Goal: Transaction & Acquisition: Purchase product/service

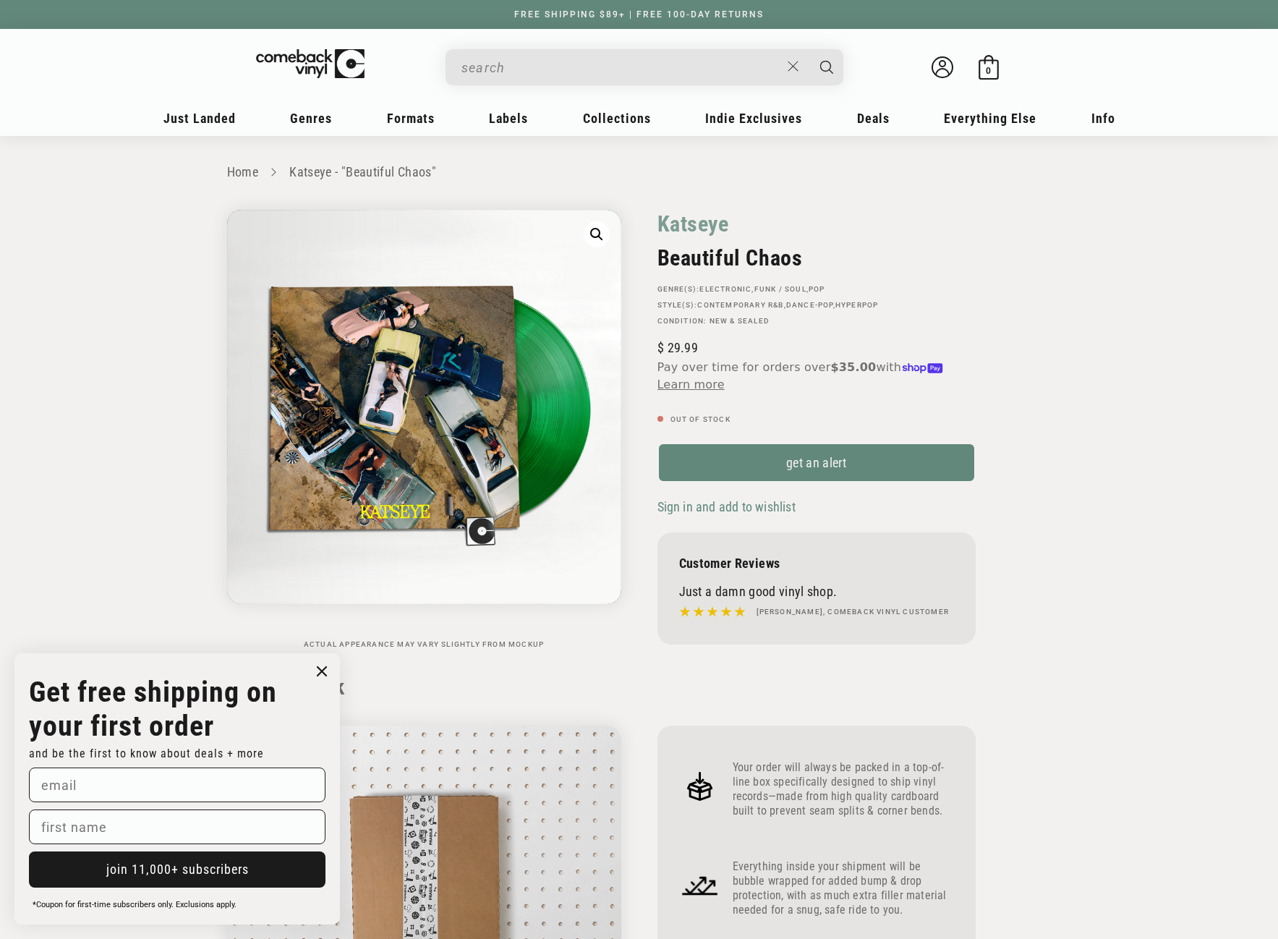
scroll to position [1013, 0]
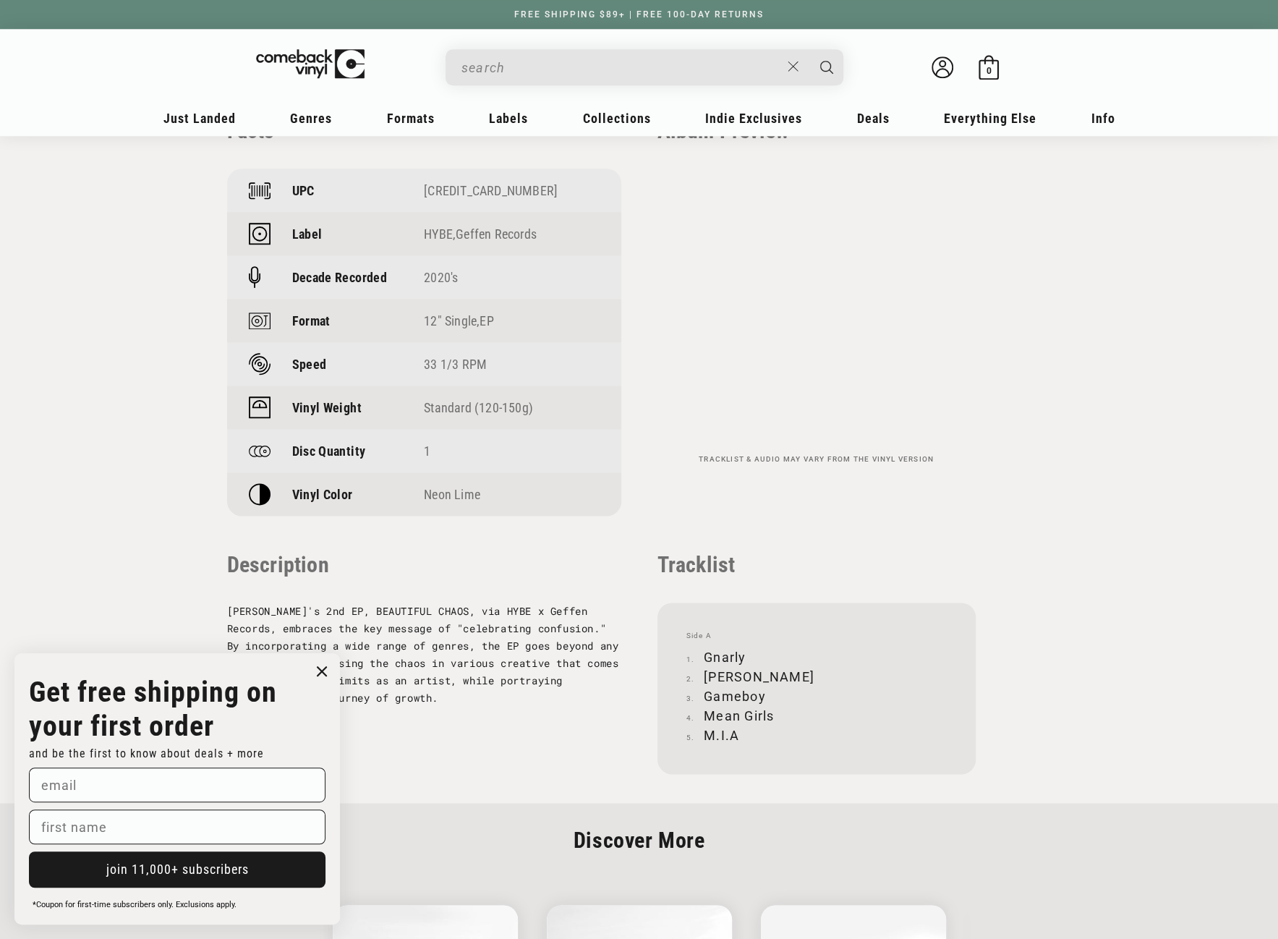
click at [523, 64] on input "When autocomplete results are available use up and down arrows to review and en…" at bounding box center [620, 68] width 319 height 30
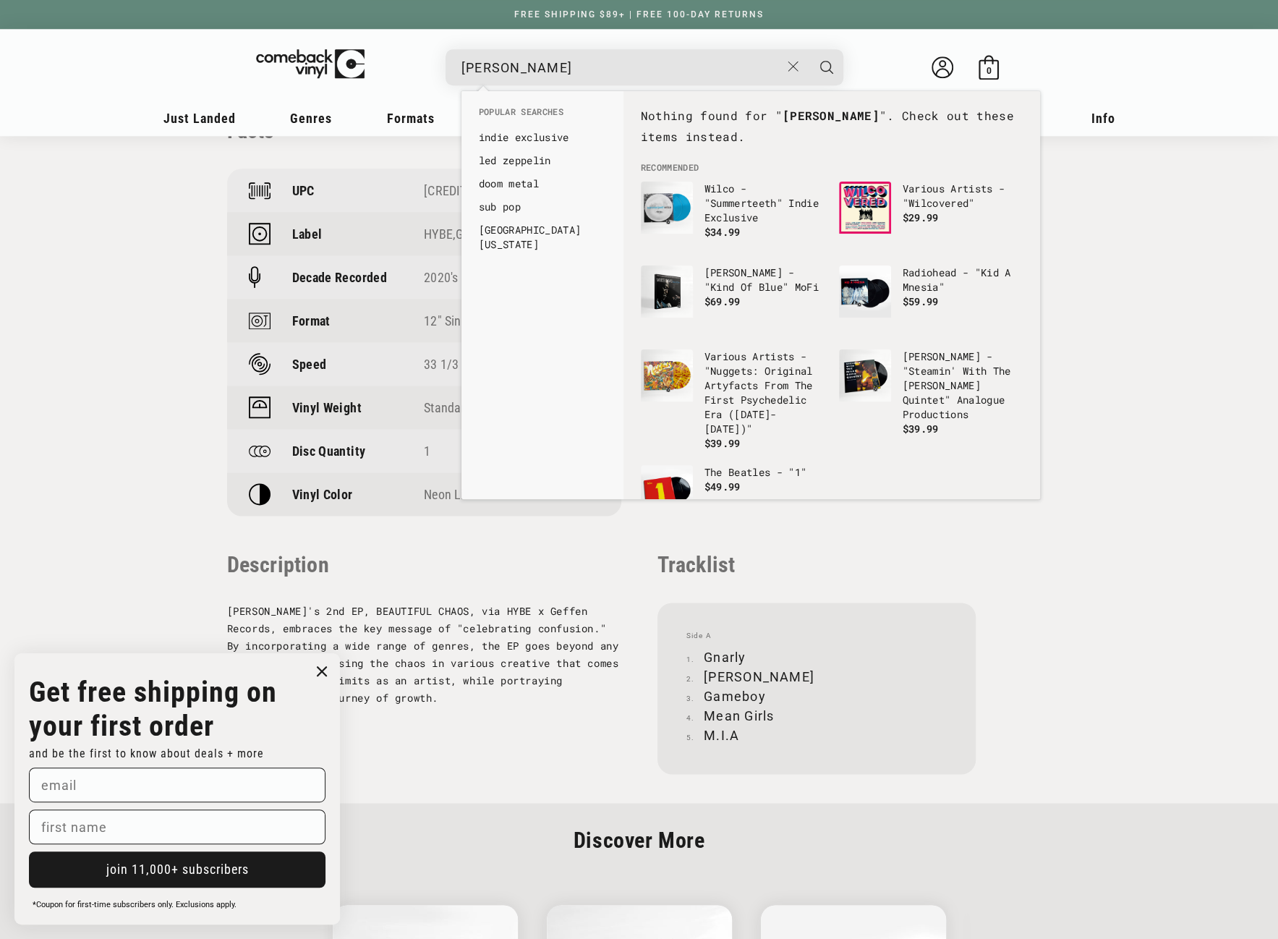
drag, startPoint x: 542, startPoint y: 64, endPoint x: 491, endPoint y: 72, distance: 52.0
click at [491, 72] on input "[PERSON_NAME]" at bounding box center [620, 68] width 319 height 30
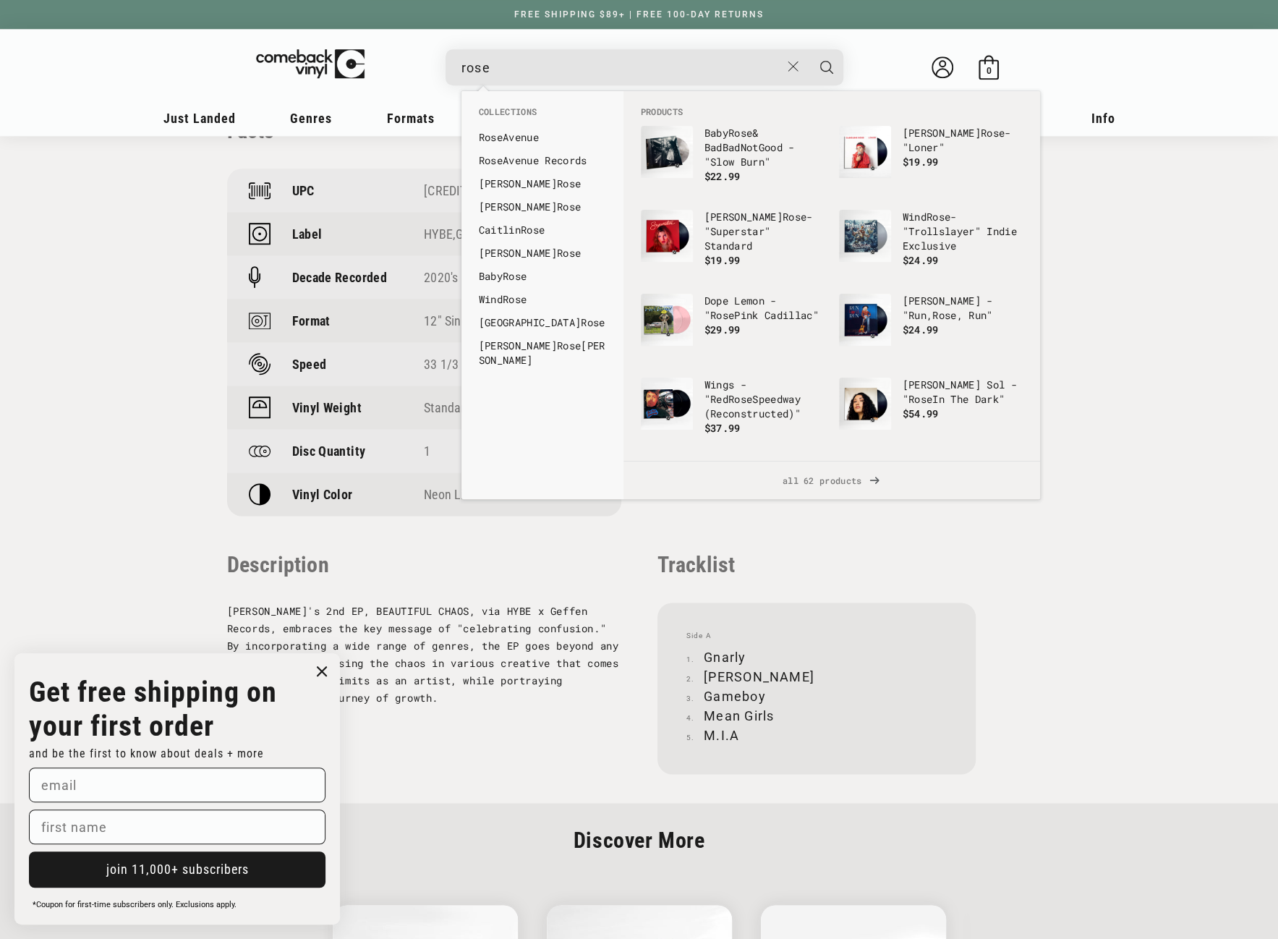
drag, startPoint x: 580, startPoint y: 69, endPoint x: 441, endPoint y: 74, distance: 139.0
click at [441, 74] on details-modal "rose Guns N' Roses - "Greatest Hits" Regular price $ 19.99 Regular price $ Sale…" at bounding box center [645, 67] width 550 height 36
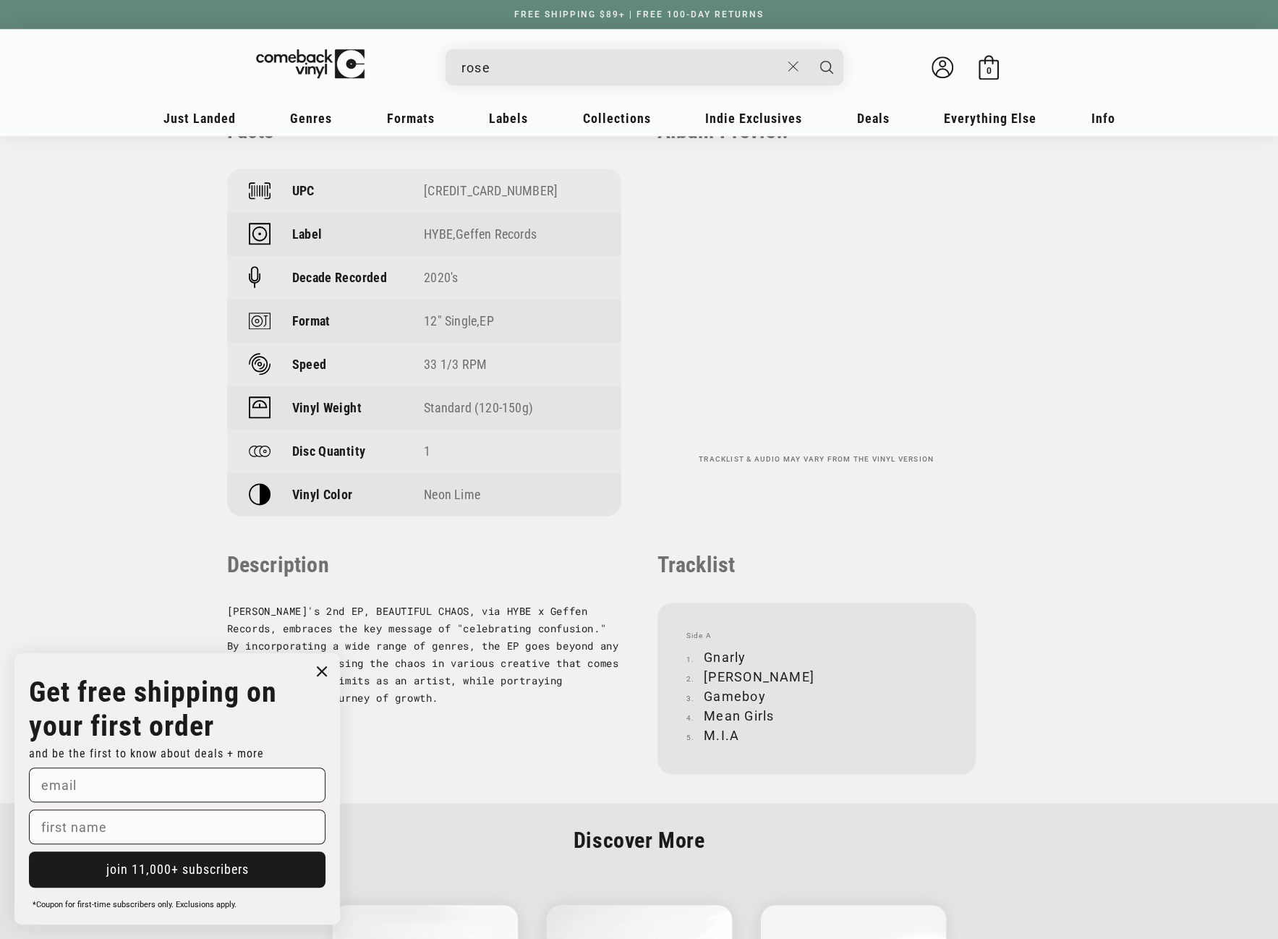
paste input "075678598883"
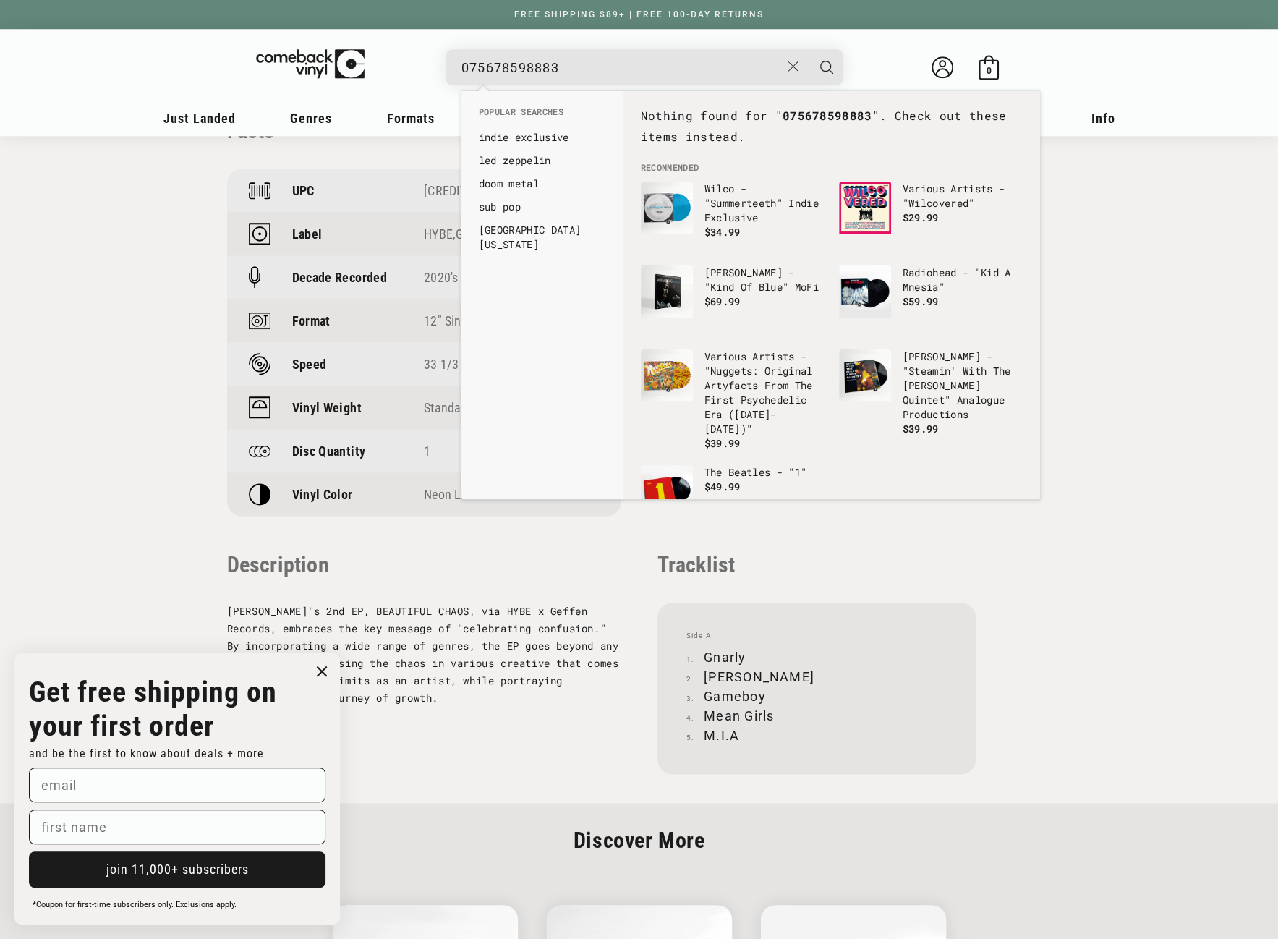
click at [470, 65] on input "075678598883" at bounding box center [620, 68] width 319 height 30
type input "75678598883"
drag, startPoint x: 556, startPoint y: 64, endPoint x: 455, endPoint y: 67, distance: 101.3
click at [455, 67] on div "75678598883 See all results... 0 results 0 results" at bounding box center [645, 67] width 398 height 36
